Goal: Information Seeking & Learning: Understand process/instructions

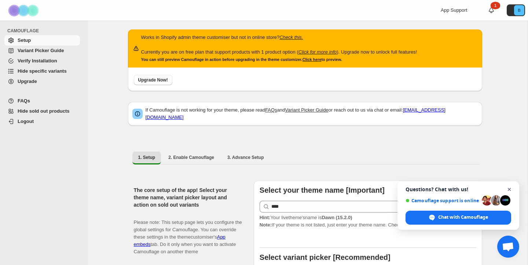
click at [510, 191] on span "Open chat" at bounding box center [508, 189] width 9 height 9
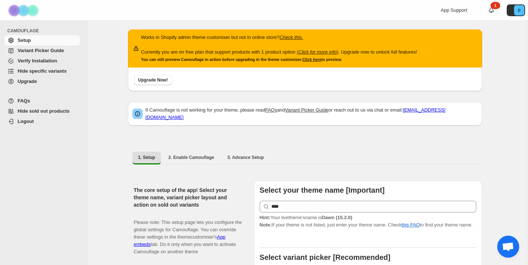
click at [44, 51] on span "Variant Picker Guide" at bounding box center [41, 50] width 46 height 5
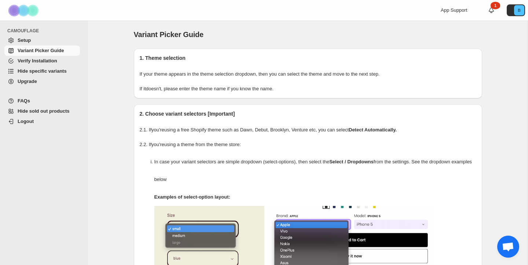
click at [30, 38] on span "Setup" at bounding box center [24, 39] width 13 height 5
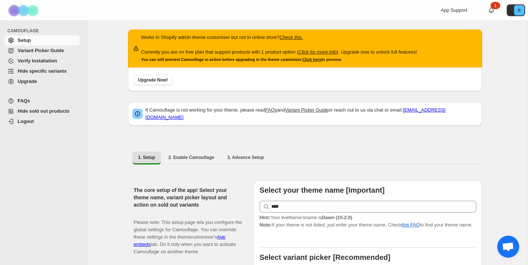
click at [61, 50] on span "Variant Picker Guide" at bounding box center [41, 50] width 46 height 5
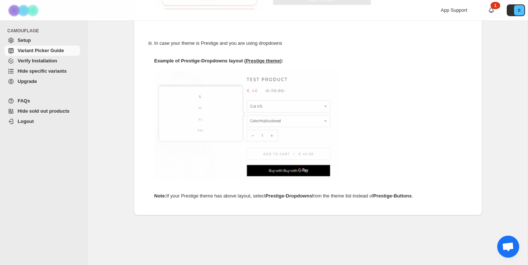
scroll to position [402, 0]
click at [40, 62] on span "Verify Installation" at bounding box center [38, 60] width 40 height 5
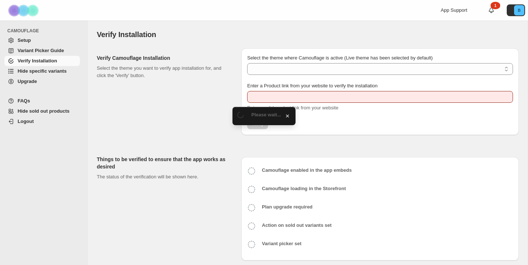
click at [40, 71] on span "Hide specific variants" at bounding box center [42, 70] width 49 height 5
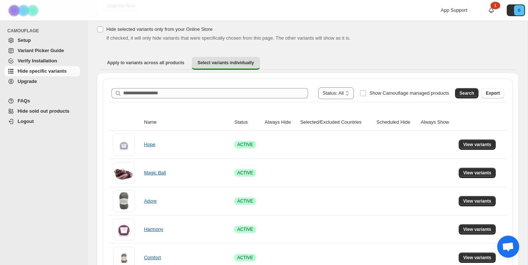
scroll to position [126, 0]
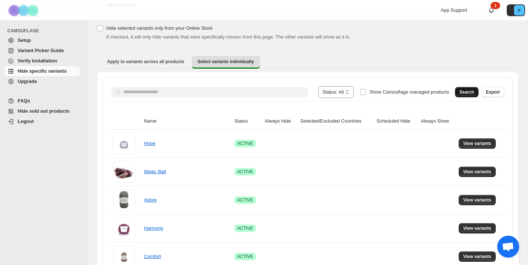
click at [469, 91] on span "Search" at bounding box center [466, 92] width 15 height 6
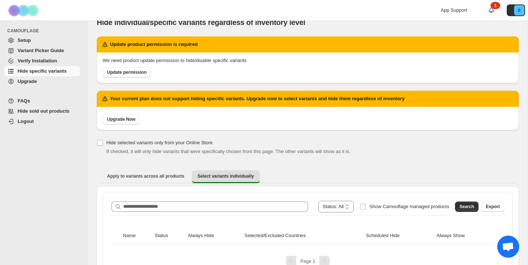
scroll to position [0, 0]
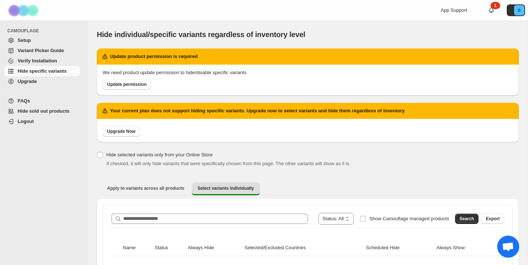
click at [46, 112] on span "Hide sold out products" at bounding box center [44, 110] width 52 height 5
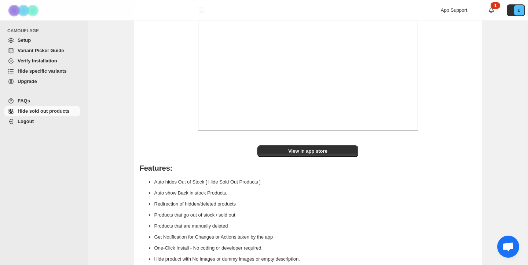
scroll to position [100, 0]
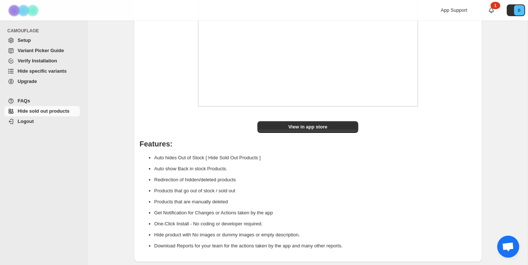
click at [22, 38] on span "Setup" at bounding box center [24, 39] width 13 height 5
